Goal: Task Accomplishment & Management: Manage account settings

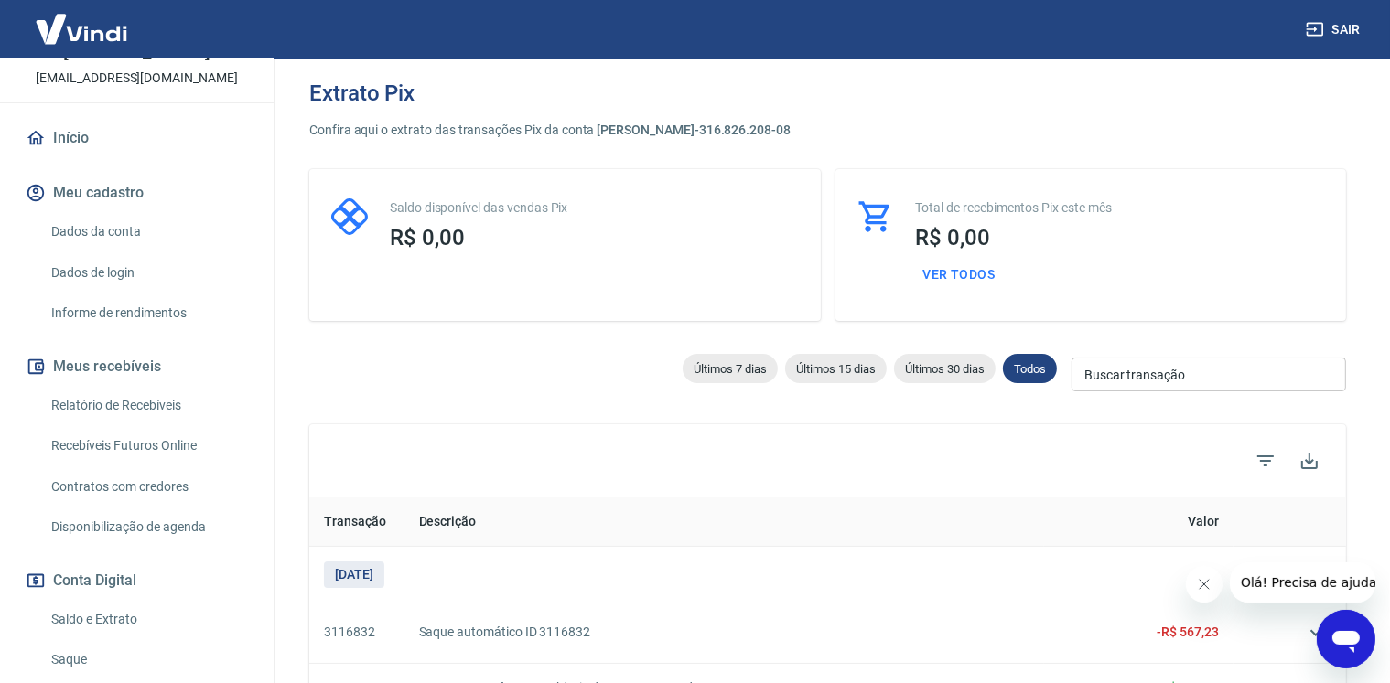
scroll to position [234, 0]
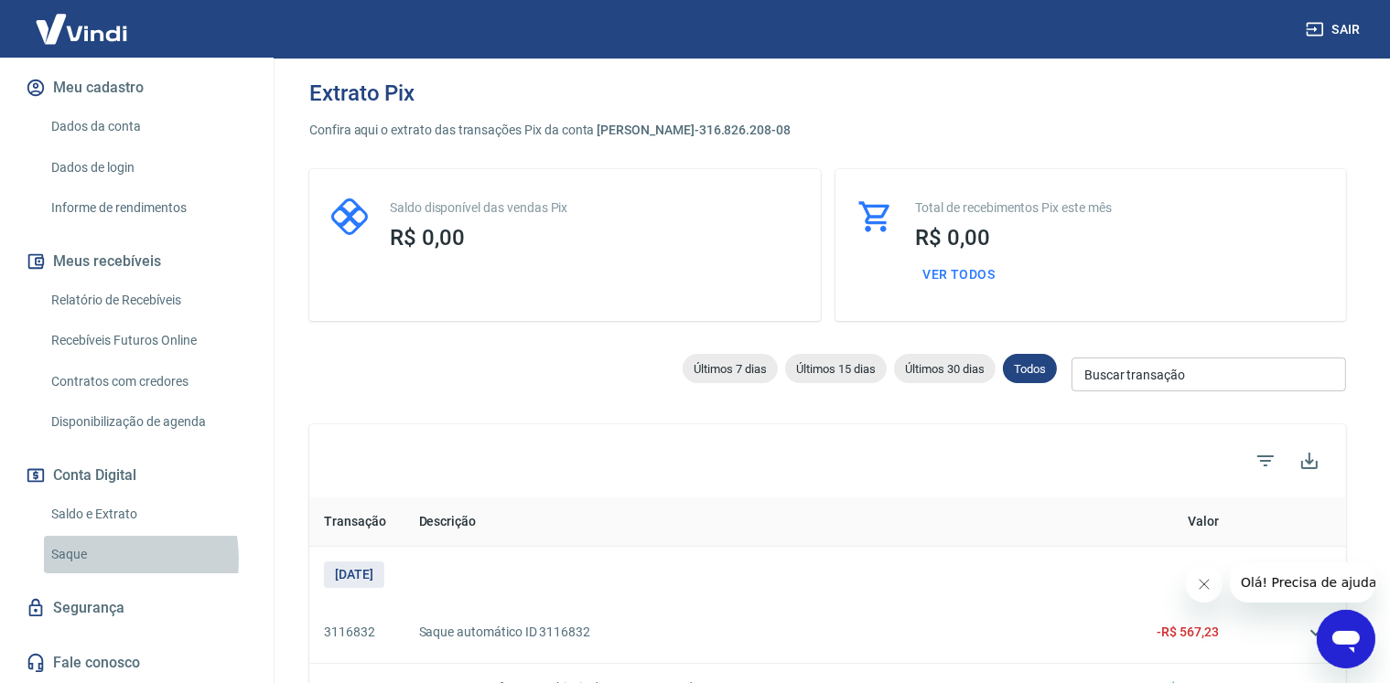
click at [84, 561] on link "Saque" at bounding box center [148, 555] width 208 height 38
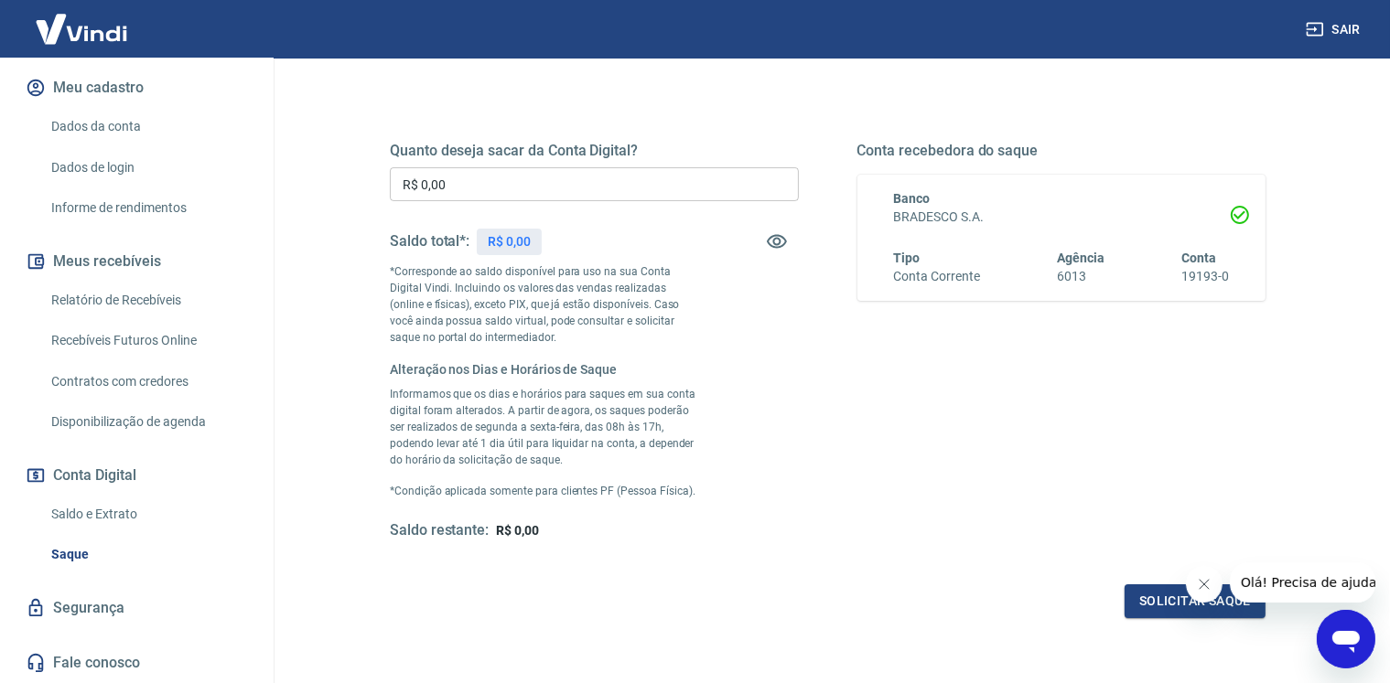
scroll to position [274, 0]
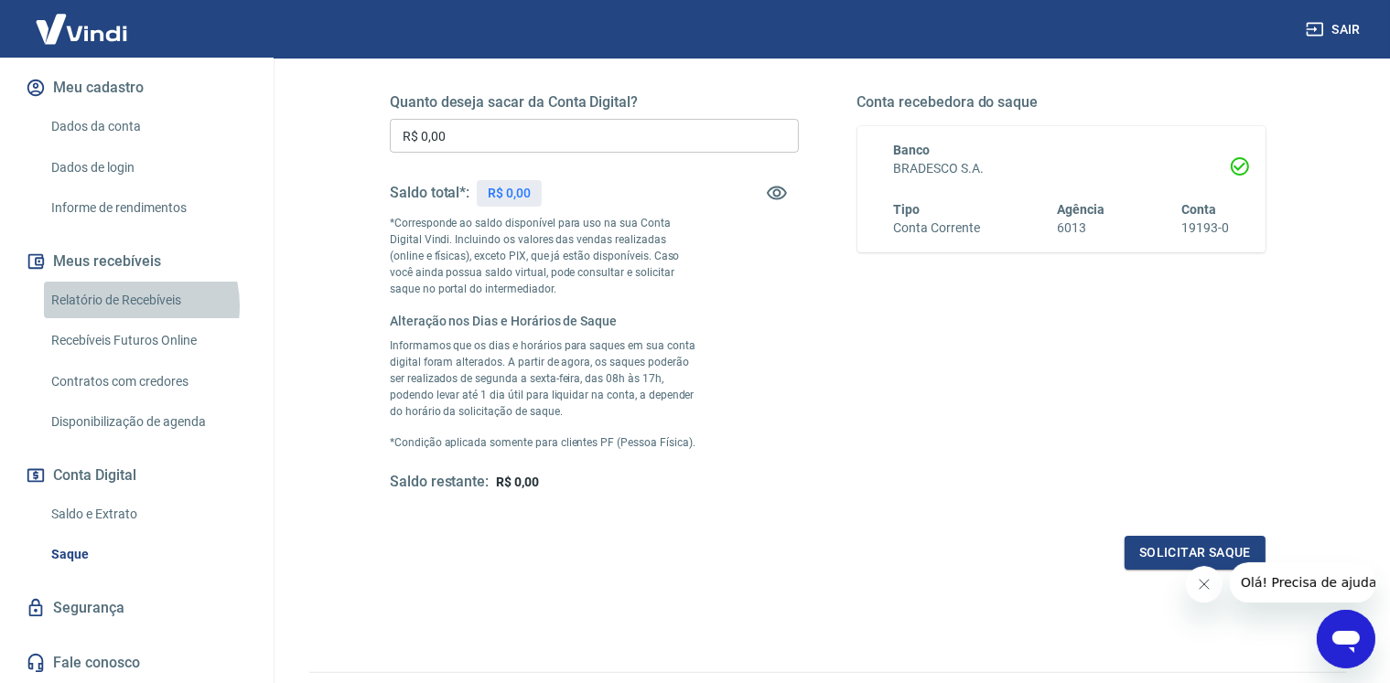
click at [127, 306] on link "Relatório de Recebíveis" at bounding box center [148, 301] width 208 height 38
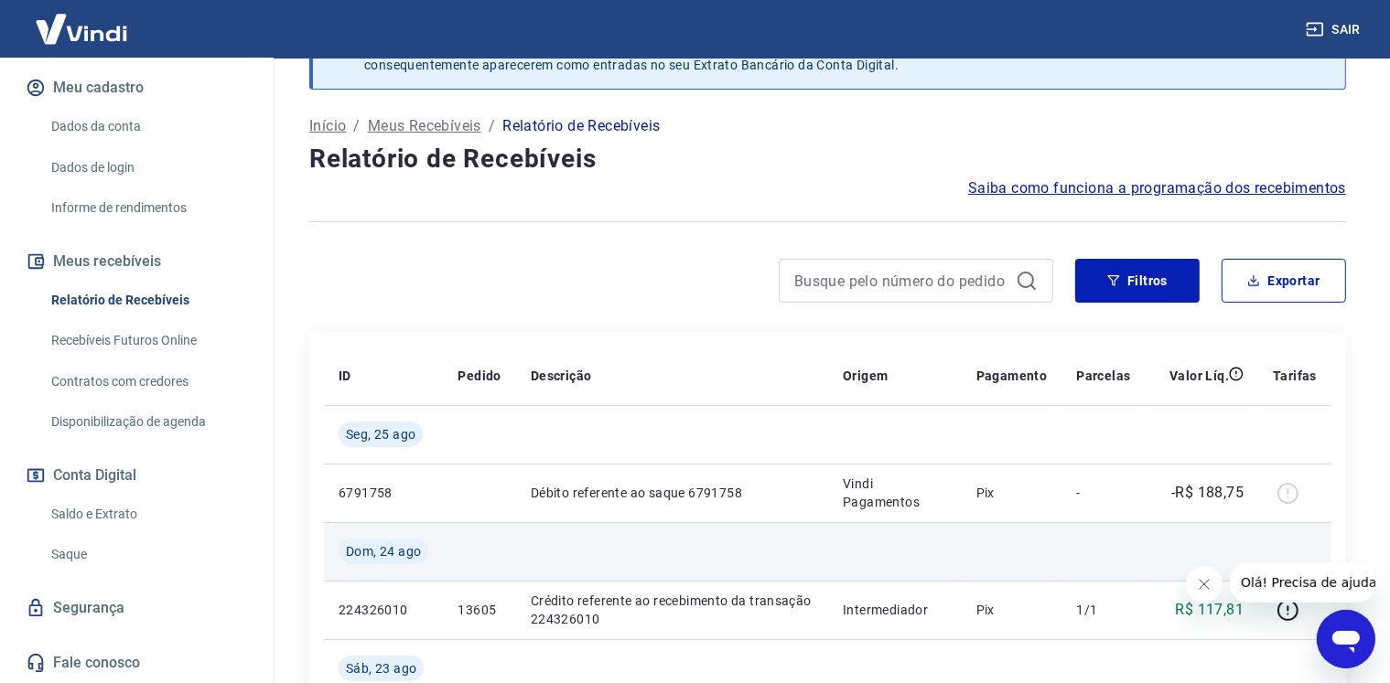
scroll to position [91, 0]
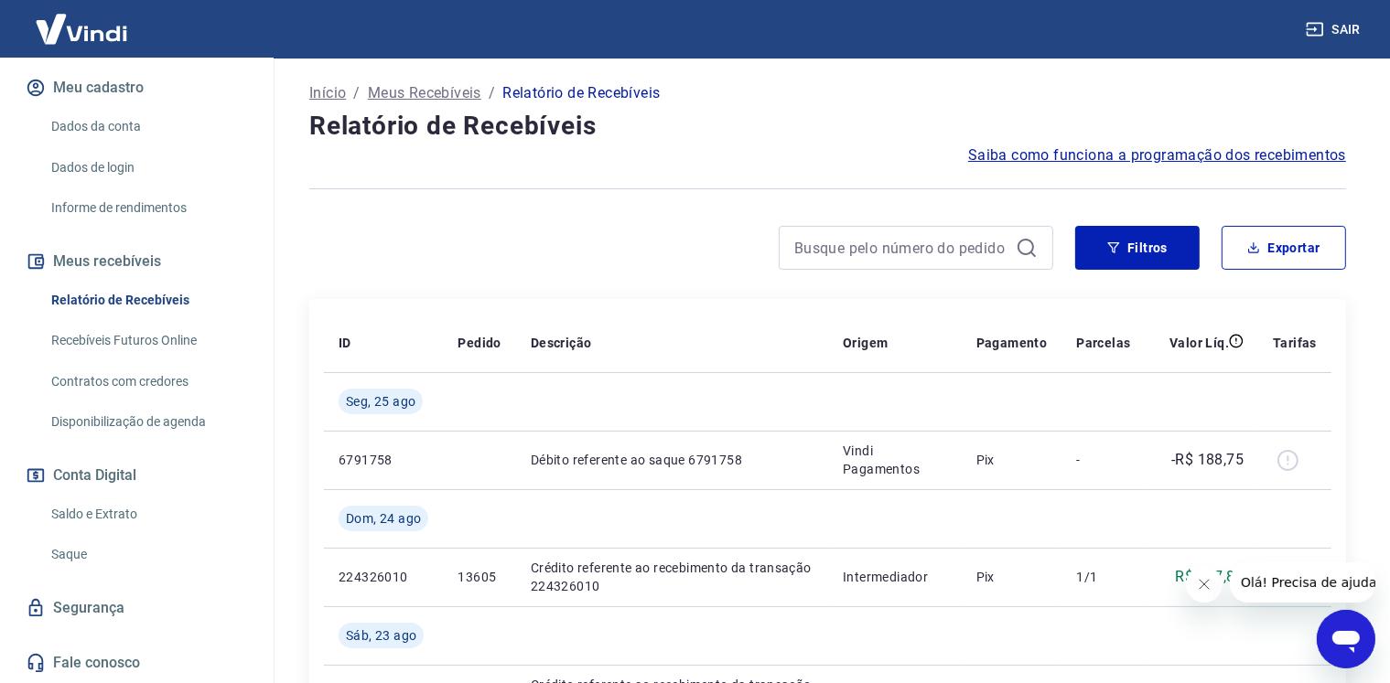
click at [1193, 583] on button "Fechar mensagem da empresa" at bounding box center [1203, 583] width 37 height 37
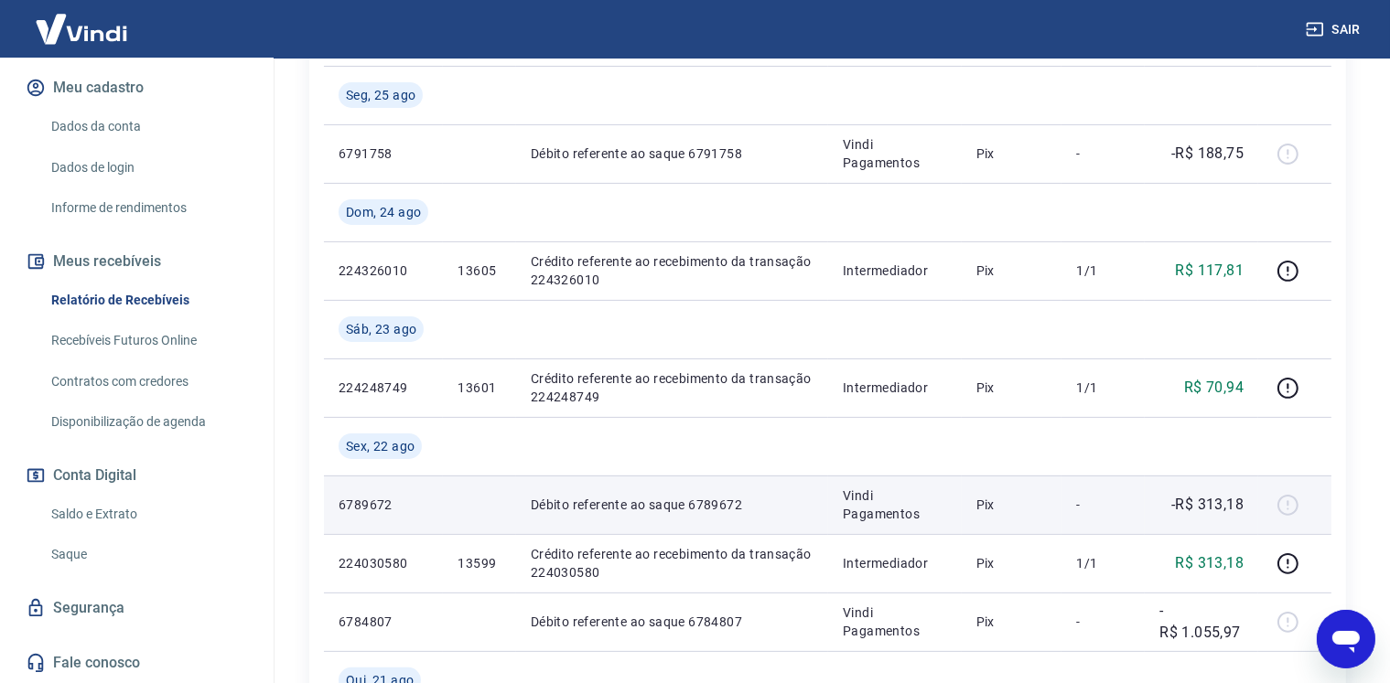
scroll to position [366, 0]
